Goal: Ask a question

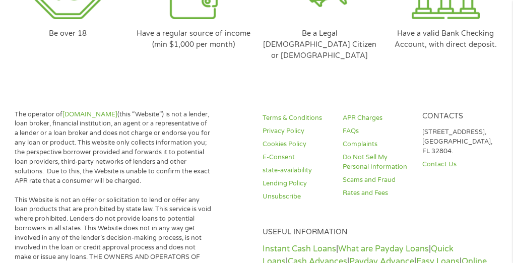
scroll to position [3492, 0]
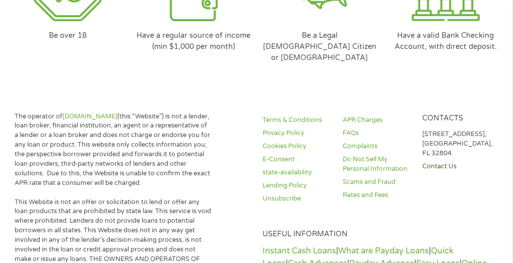
click at [440, 162] on link "Contact Us" at bounding box center [457, 167] width 70 height 10
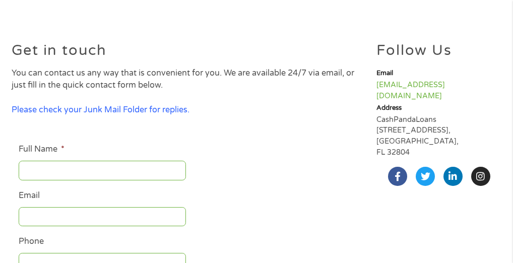
scroll to position [81, 0]
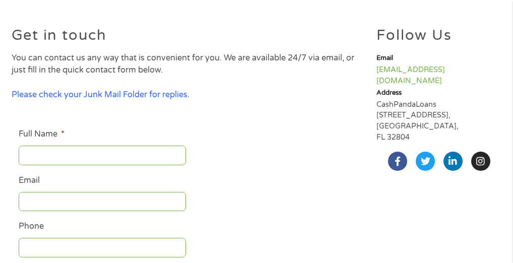
click at [50, 153] on input "Full Name *" at bounding box center [102, 155] width 167 height 19
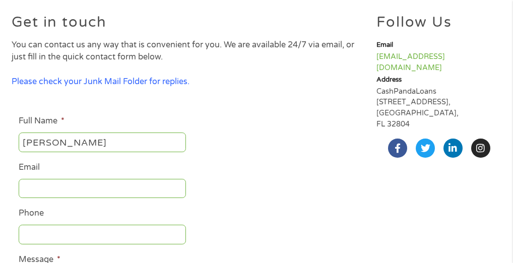
scroll to position [101, 0]
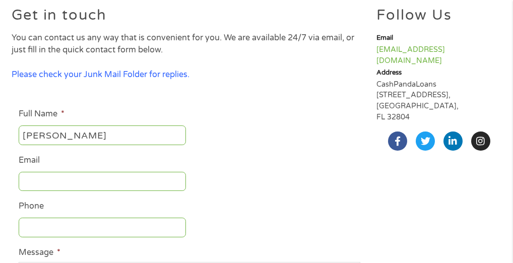
type input "[PERSON_NAME]"
click at [51, 185] on input "Email" at bounding box center [102, 181] width 167 height 19
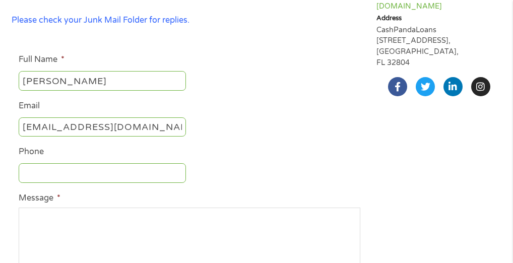
scroll to position [161, 0]
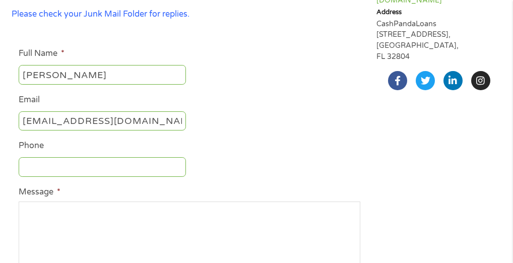
type input "[EMAIL_ADDRESS][DOMAIN_NAME]"
click at [57, 171] on input "Phone" at bounding box center [102, 166] width 167 height 19
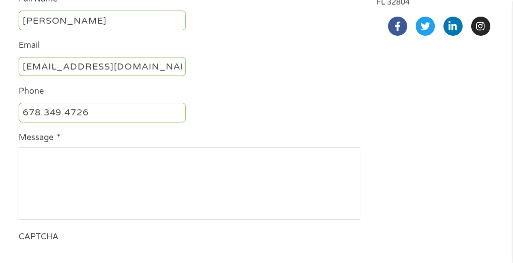
scroll to position [201, 0]
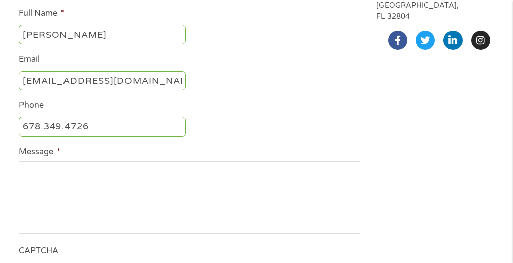
type input "678.349.4726"
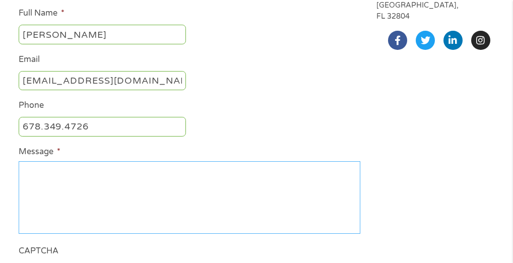
click at [41, 174] on textarea "Message *" at bounding box center [189, 197] width 341 height 73
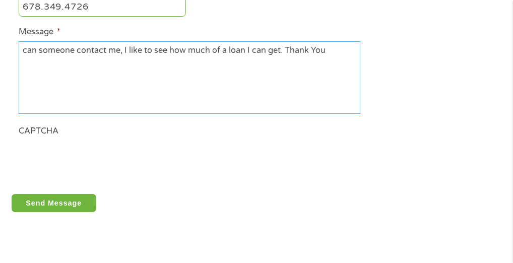
scroll to position [322, 0]
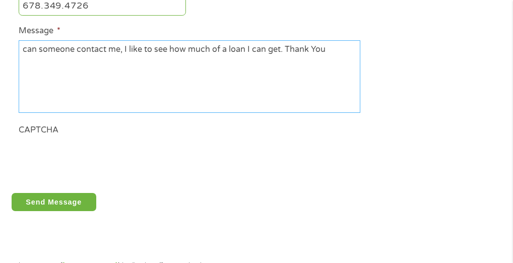
type textarea "can someone contact me, I like to see how much of a loan I can get. Thank You"
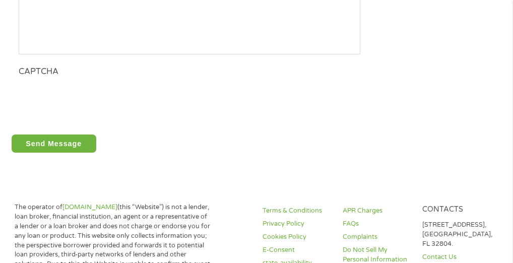
scroll to position [383, 0]
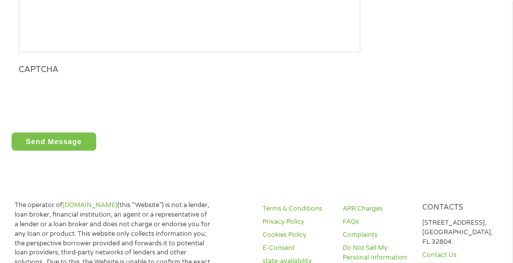
click at [52, 146] on input "Send Message" at bounding box center [54, 141] width 85 height 18
click at [61, 144] on input "Send Message" at bounding box center [54, 141] width 85 height 18
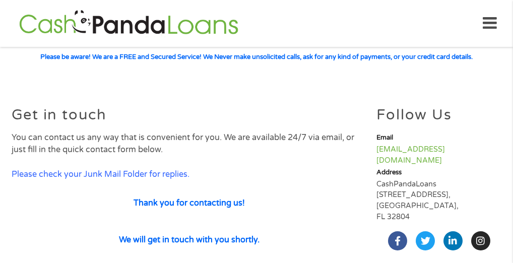
scroll to position [0, 0]
